Goal: Information Seeking & Learning: Learn about a topic

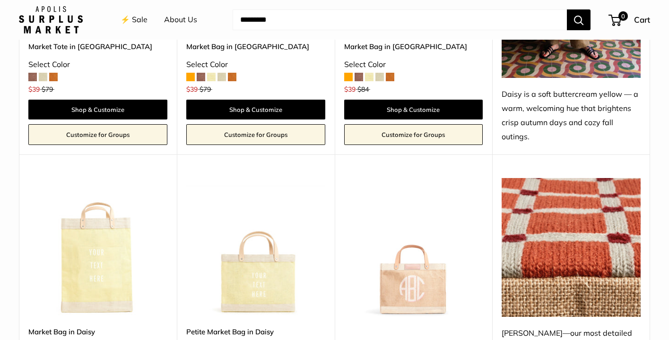
scroll to position [1449, 0]
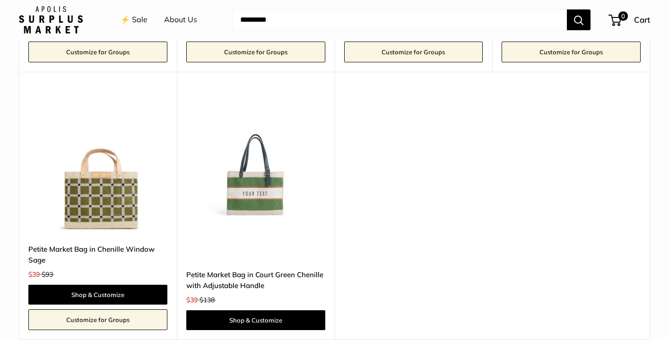
scroll to position [2083, 0]
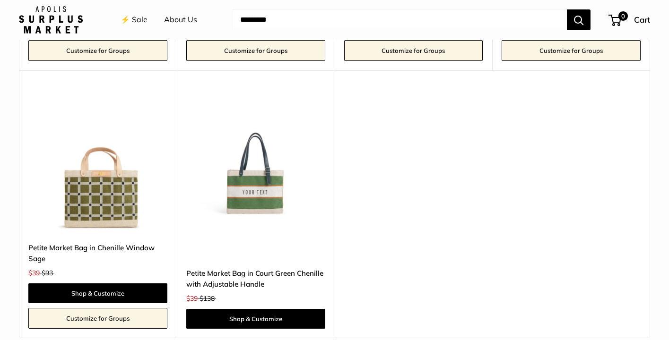
click at [0, 0] on img at bounding box center [0, 0] width 0 height 0
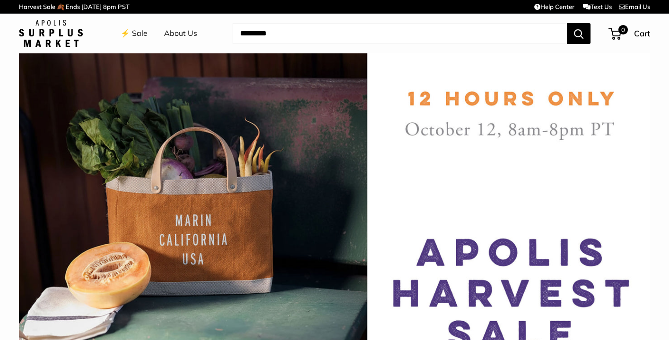
scroll to position [0, 0]
click at [143, 32] on link "⚡️ Sale" at bounding box center [134, 33] width 27 height 14
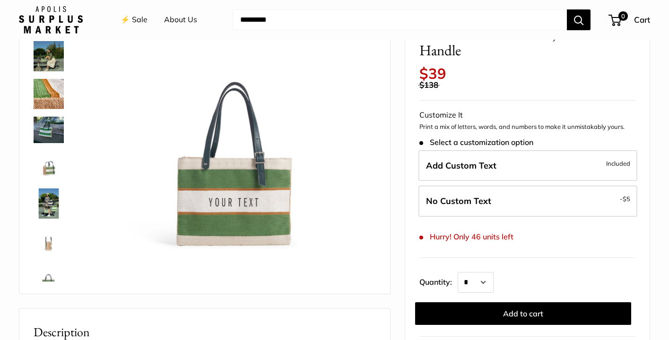
scroll to position [76, 0]
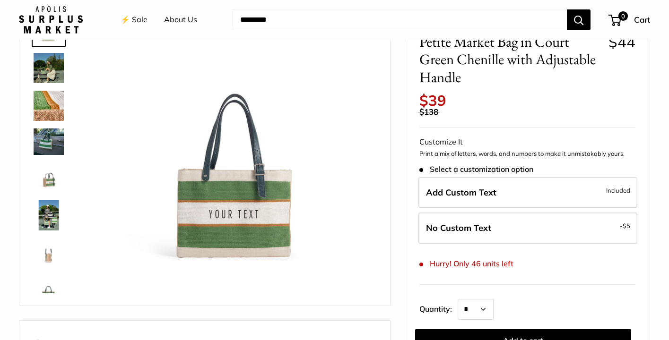
click at [55, 220] on img at bounding box center [49, 215] width 30 height 30
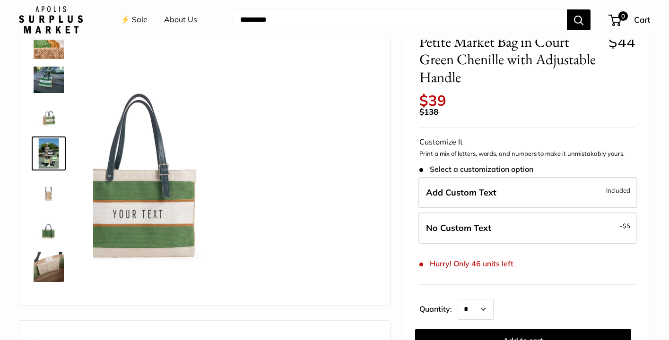
scroll to position [63, 0]
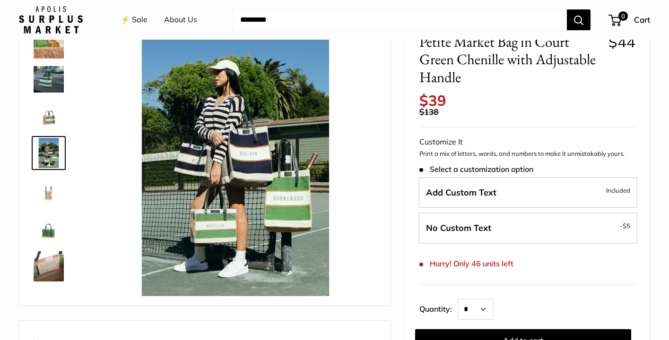
click at [50, 220] on img at bounding box center [49, 229] width 30 height 30
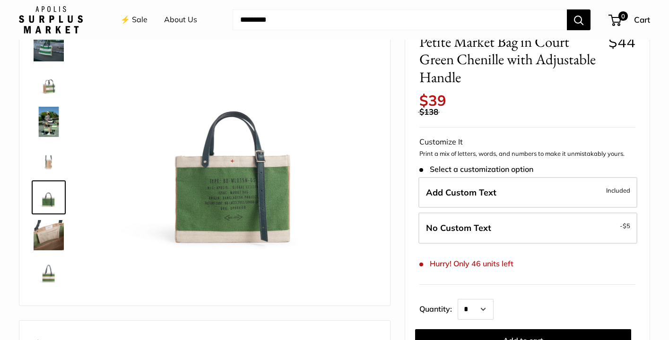
click at [57, 154] on img at bounding box center [49, 160] width 30 height 30
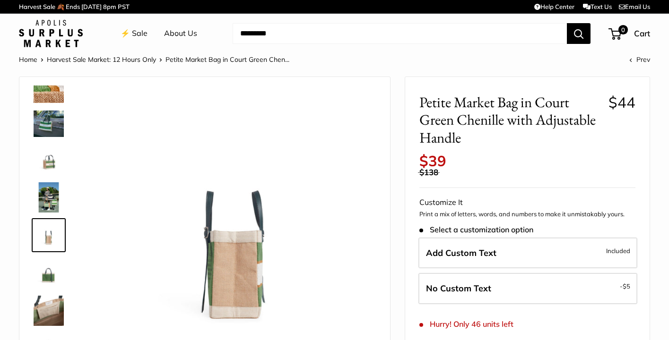
scroll to position [0, 0]
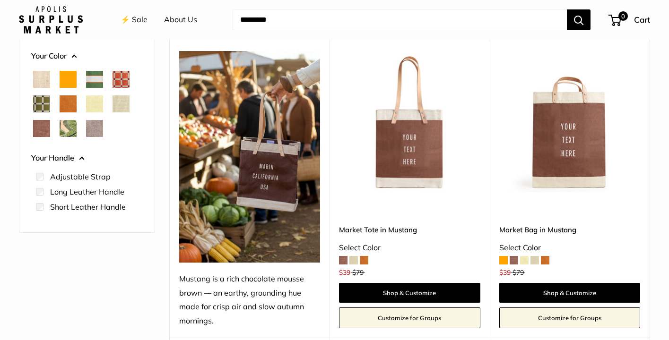
scroll to position [152, 0]
click at [353, 260] on span at bounding box center [353, 260] width 9 height 9
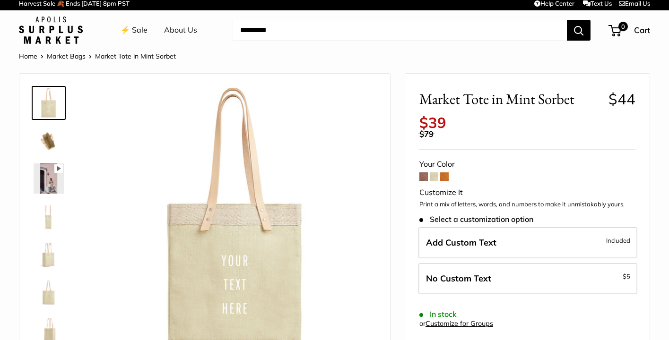
scroll to position [5, 0]
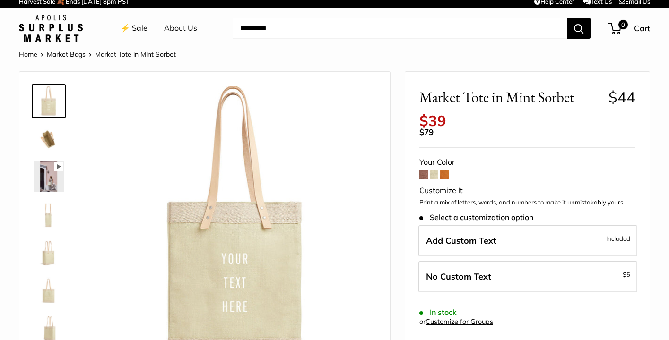
click at [445, 171] on span at bounding box center [444, 175] width 9 height 9
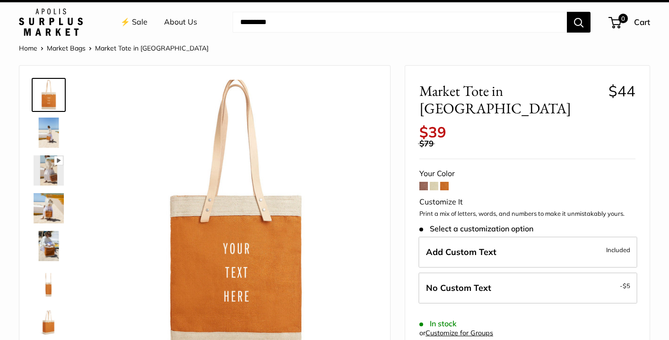
scroll to position [12, 0]
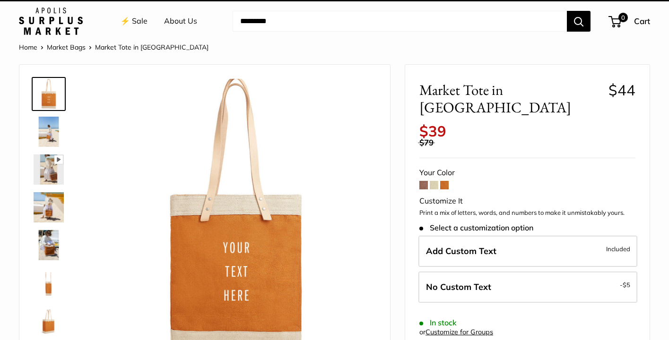
click at [247, 20] on input "Search..." at bounding box center [400, 21] width 334 height 21
type input "****"
click at [578, 21] on button "Search" at bounding box center [579, 21] width 24 height 21
click at [253, 23] on input "****" at bounding box center [400, 21] width 334 height 21
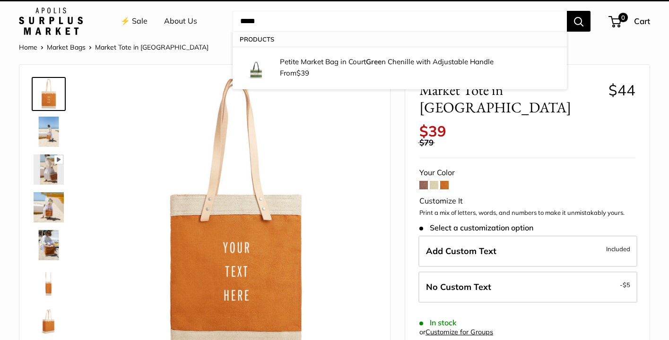
type input "*****"
click at [578, 21] on button "Search" at bounding box center [579, 21] width 24 height 21
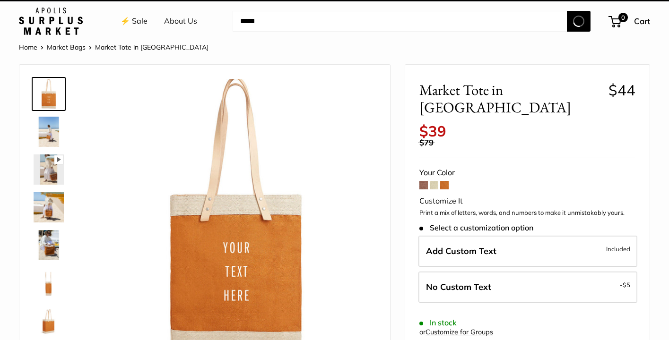
click at [421, 181] on span at bounding box center [423, 185] width 9 height 9
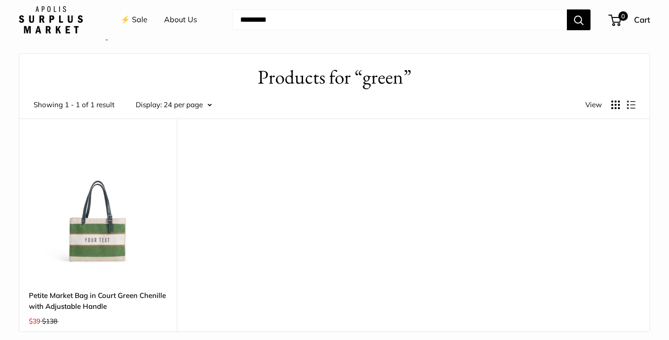
scroll to position [25, 0]
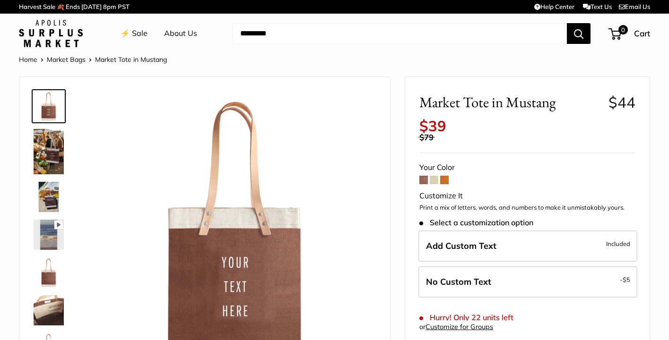
click at [42, 272] on img at bounding box center [49, 273] width 30 height 30
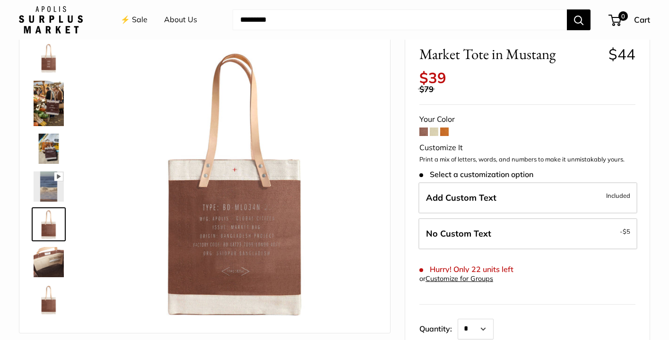
scroll to position [57, 0]
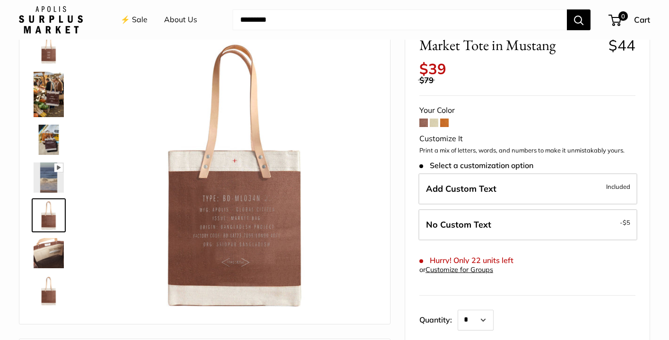
click at [47, 288] on img at bounding box center [49, 291] width 30 height 30
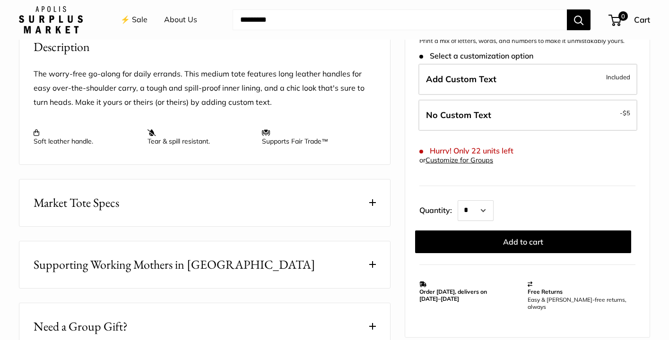
scroll to position [376, 0]
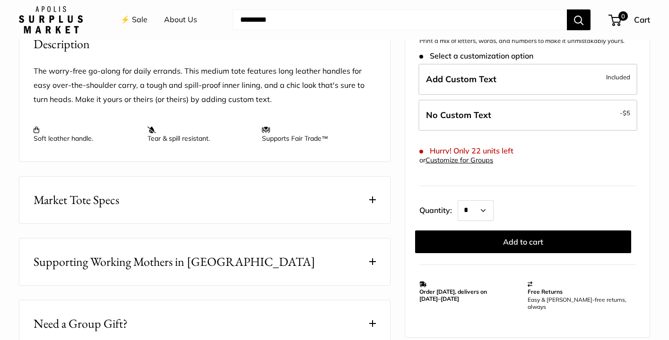
click at [200, 201] on button "Market Tote Specs" at bounding box center [204, 200] width 371 height 47
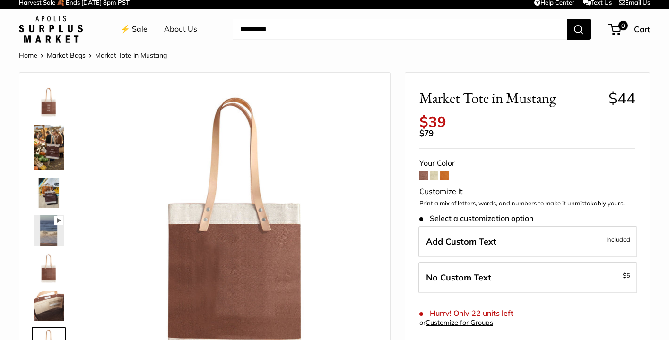
scroll to position [4, 0]
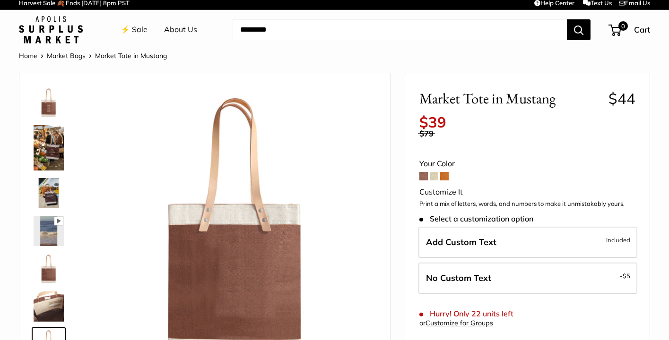
click at [47, 272] on img at bounding box center [49, 269] width 30 height 30
click at [54, 101] on img at bounding box center [49, 102] width 30 height 30
